Goal: Information Seeking & Learning: Learn about a topic

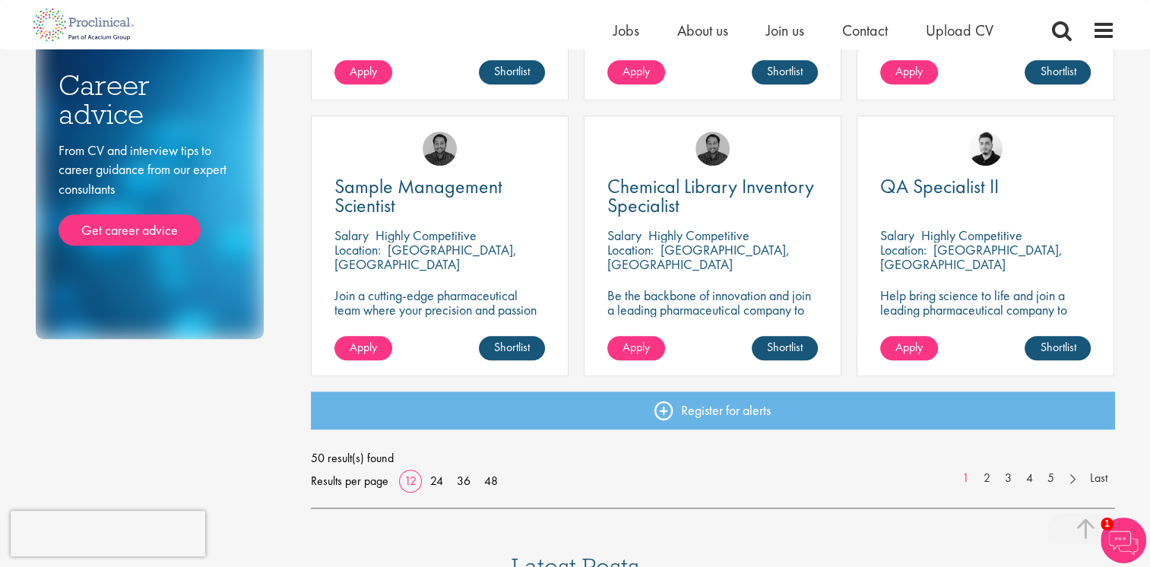
scroll to position [1052, 0]
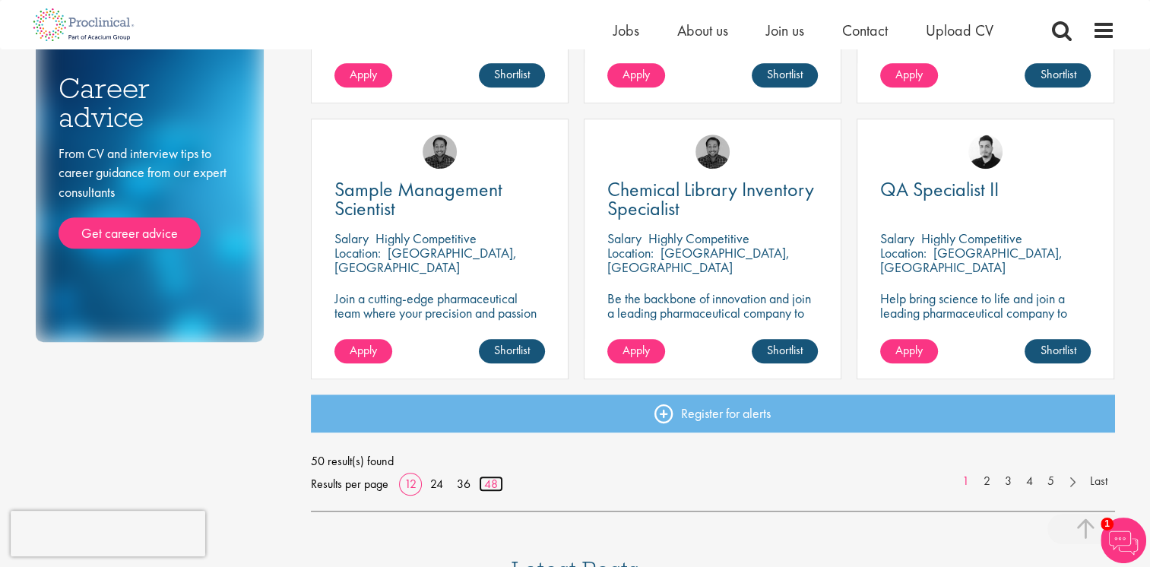
click at [491, 488] on link "48" at bounding box center [491, 484] width 24 height 16
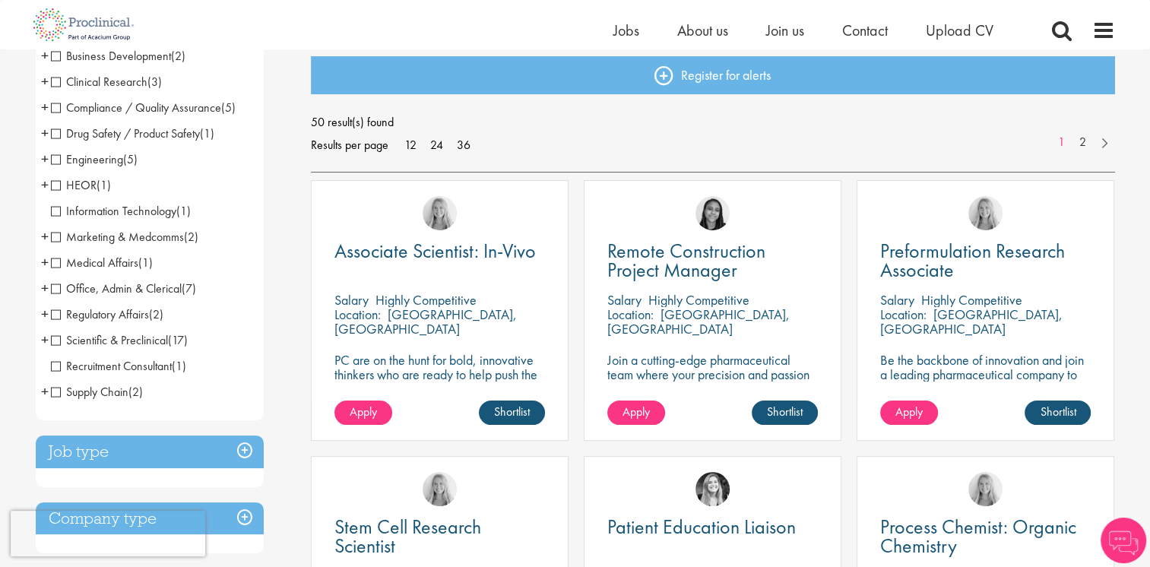
scroll to position [119, 0]
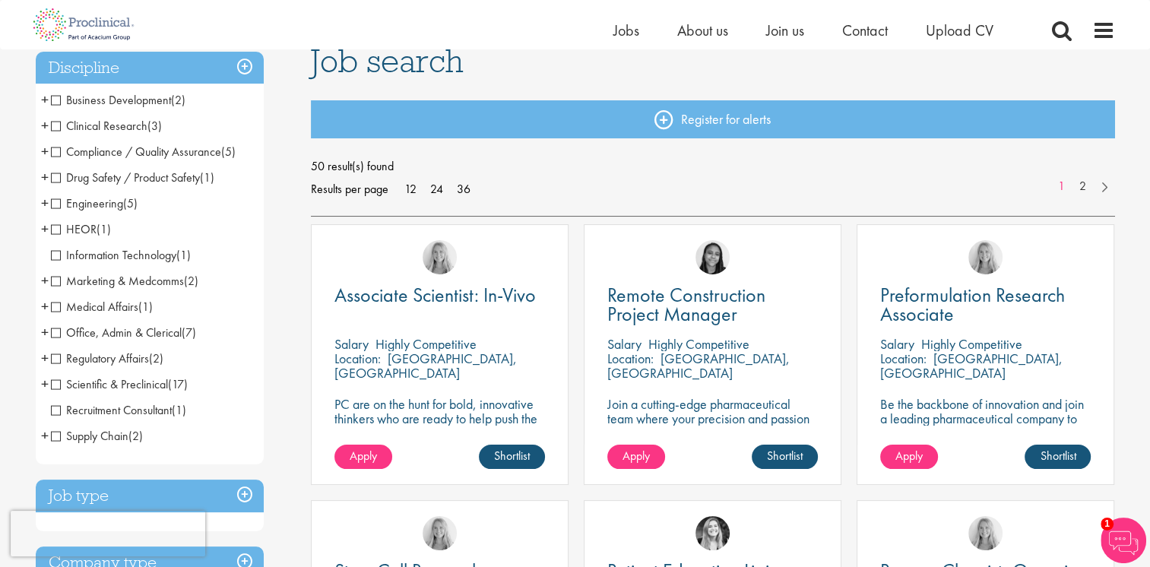
click at [56, 385] on span "Scientific & Preclinical" at bounding box center [109, 384] width 117 height 16
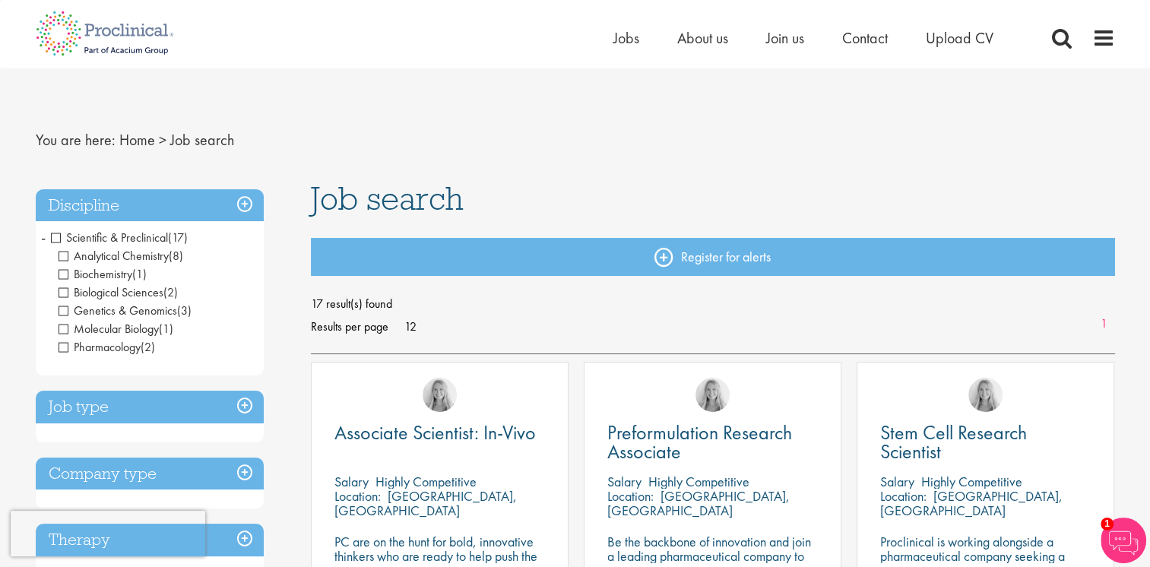
click at [54, 241] on span "Scientific & Preclinical" at bounding box center [109, 238] width 117 height 16
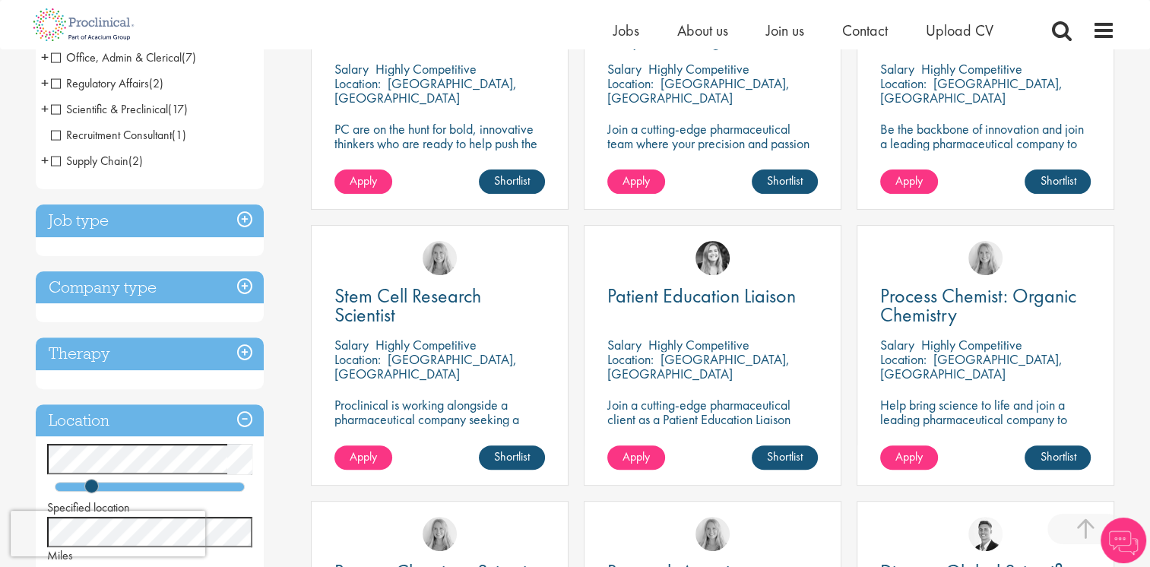
scroll to position [515, 0]
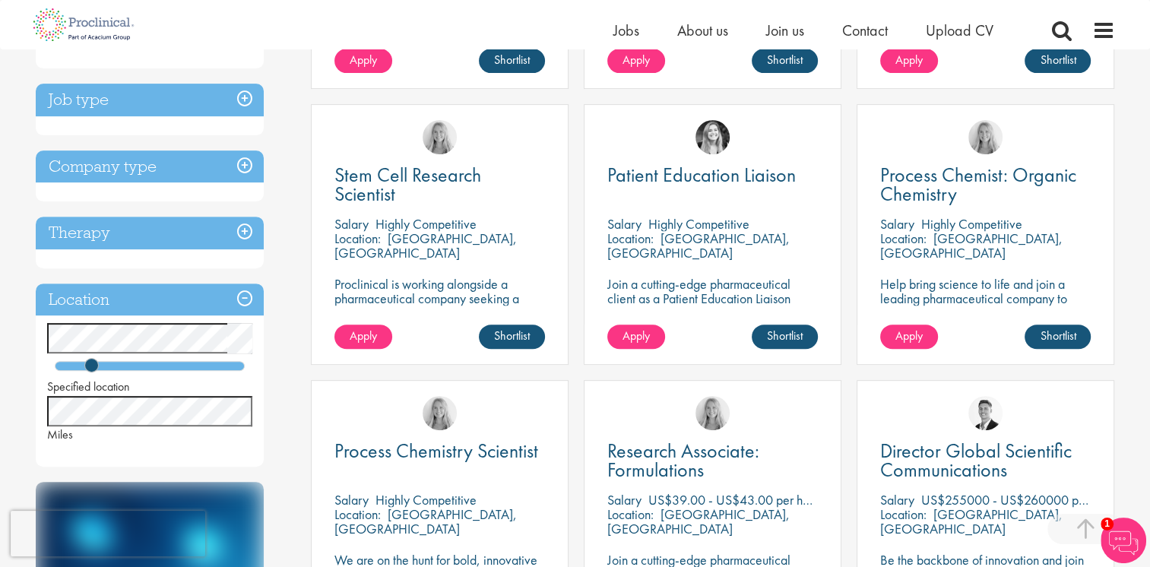
click at [244, 103] on h3 "Job type" at bounding box center [150, 100] width 228 height 33
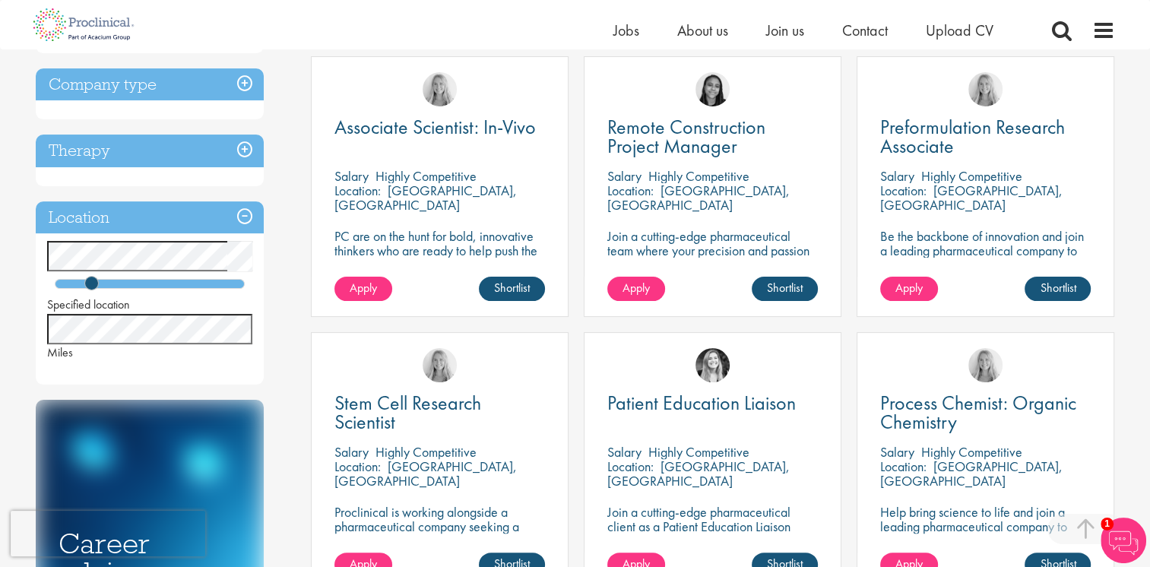
scroll to position [350, 0]
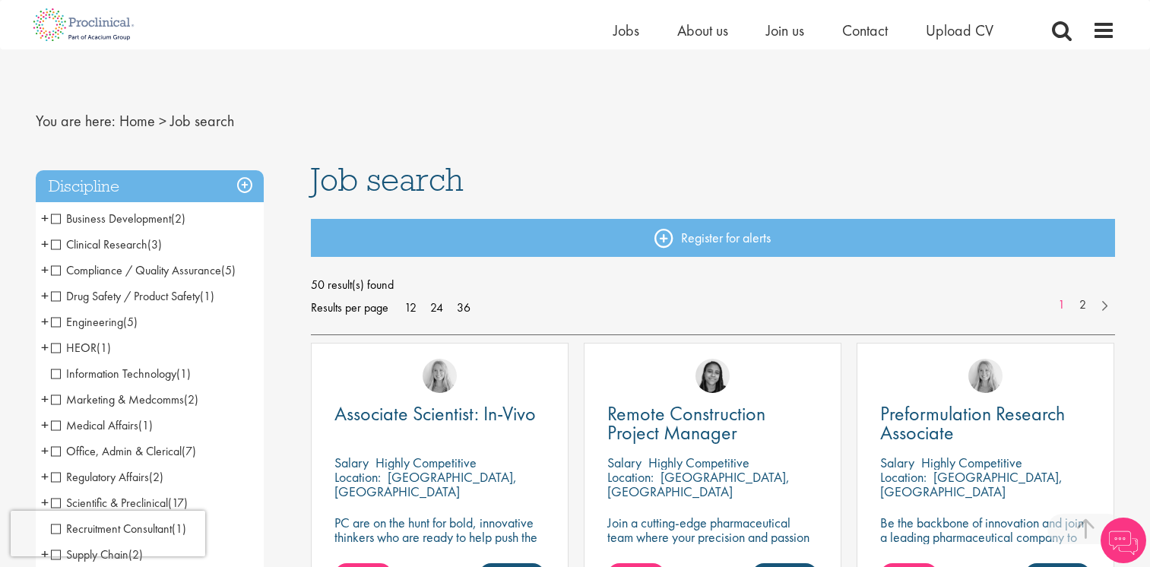
scroll to position [681, 0]
